Goal: Information Seeking & Learning: Understand process/instructions

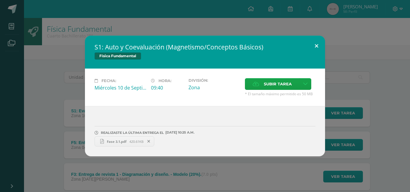
click at [317, 46] on button at bounding box center [316, 46] width 17 height 20
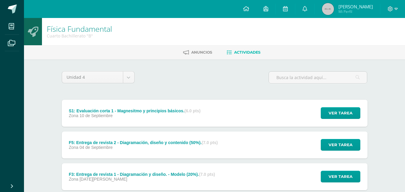
click at [330, 151] on div "Ver tarea" at bounding box center [340, 145] width 56 height 27
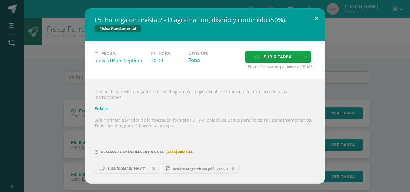
click at [316, 25] on button at bounding box center [316, 18] width 17 height 20
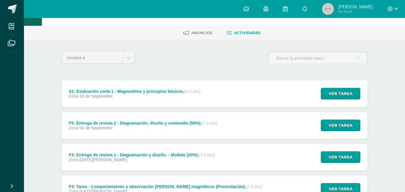
scroll to position [23, 0]
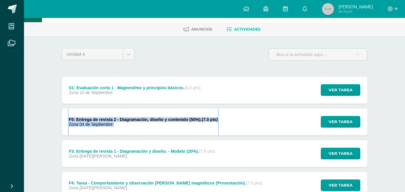
drag, startPoint x: 400, startPoint y: 104, endPoint x: 399, endPoint y: 124, distance: 19.2
click at [399, 124] on div "Física Fundamental Cuarto Bachillerato "B" [GEOGRAPHIC_DATA] Actividades Unidad…" at bounding box center [214, 149] width 381 height 308
click at [277, 176] on div "F4: Tarea - Comportamiento y observación [PERSON_NAME] magnéticos (Presentación…" at bounding box center [215, 185] width 306 height 27
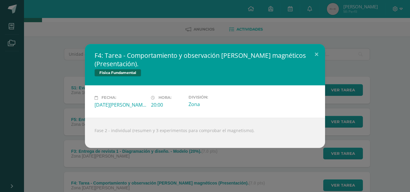
click at [277, 176] on div "F4: Tarea - Comportamiento y observación [PERSON_NAME] magnéticos (Presentación…" at bounding box center [205, 96] width 410 height 192
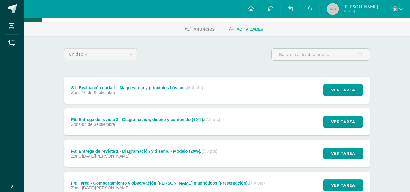
click at [277, 176] on div "F4: Tarea - Comportamiento y observación [PERSON_NAME] magnéticos (Presentación…" at bounding box center [205, 96] width 410 height 192
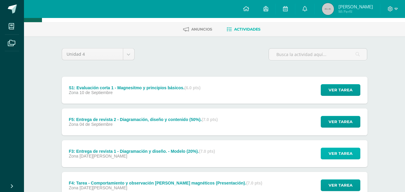
click at [323, 150] on button "Ver tarea" at bounding box center [341, 154] width 40 height 12
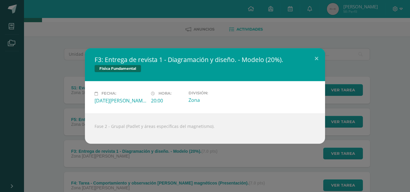
click at [219, 125] on div "Fase 2 - Grupal (Padlet y áreas específicas del magnetismo)." at bounding box center [205, 129] width 240 height 30
click at [315, 60] on button at bounding box center [316, 58] width 17 height 20
